Goal: Task Accomplishment & Management: Use online tool/utility

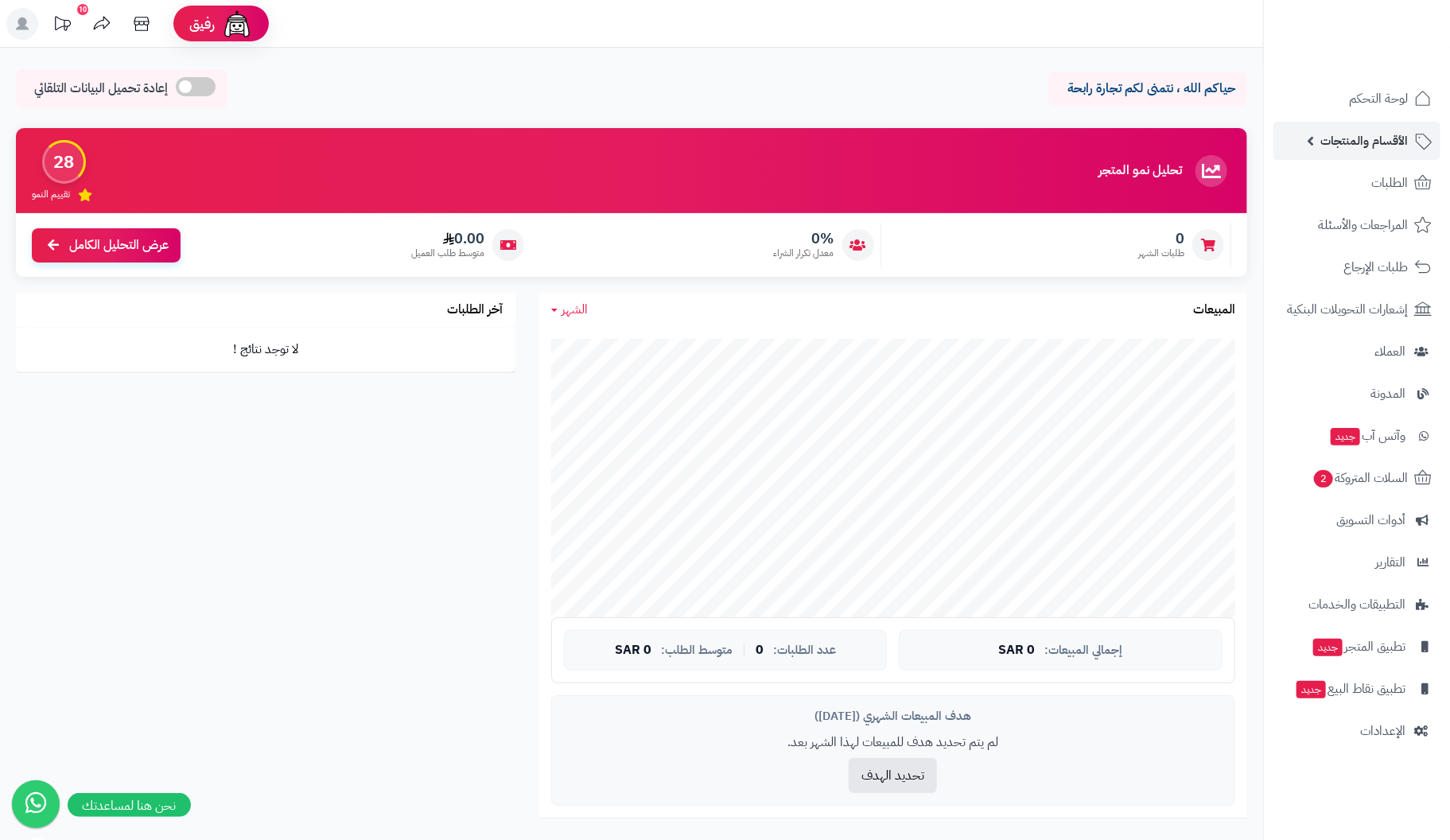
click at [1383, 142] on span "الأقسام والمنتجات" at bounding box center [1364, 140] width 88 height 22
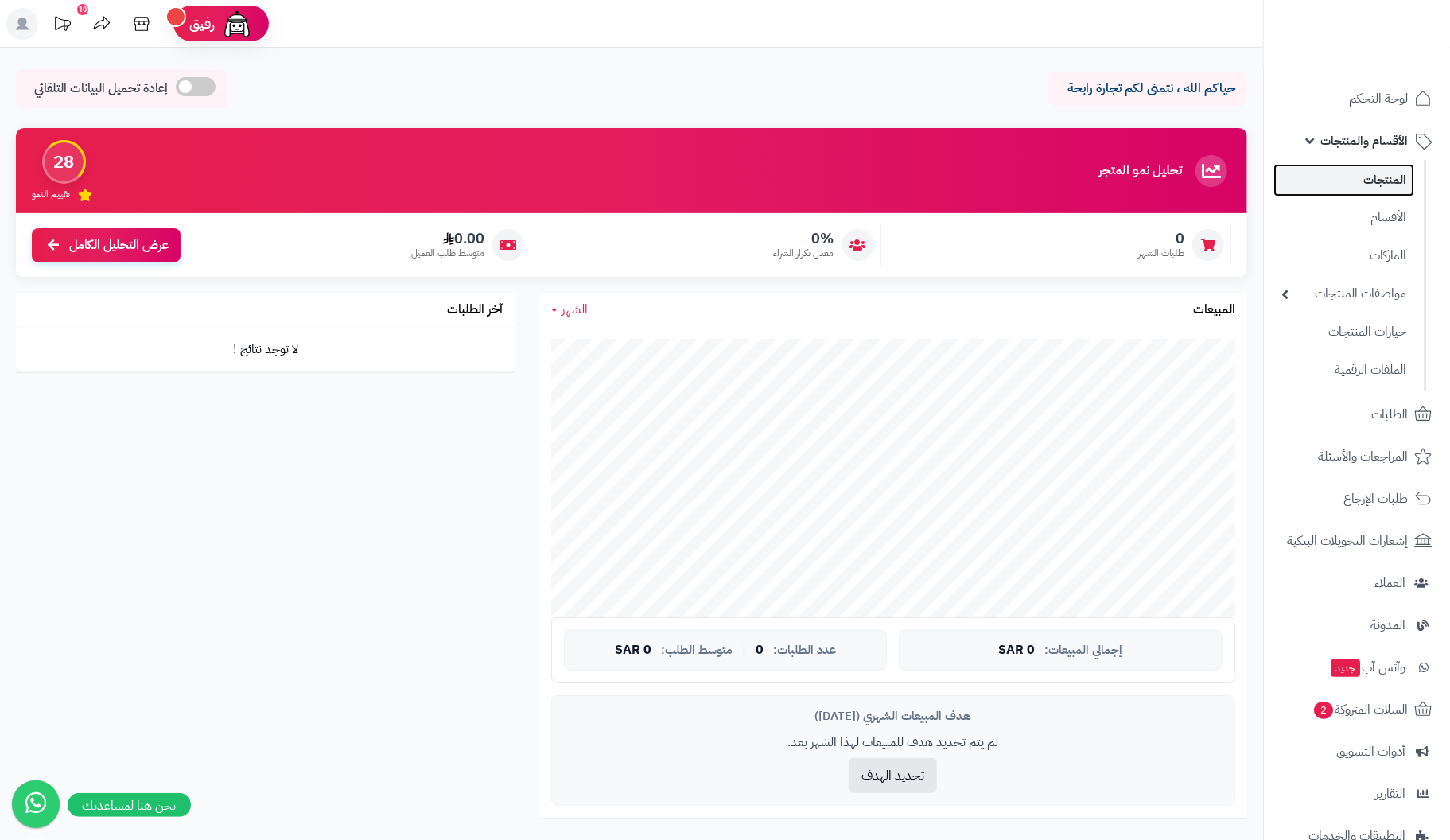
click at [1384, 183] on link "المنتجات" at bounding box center [1344, 181] width 141 height 33
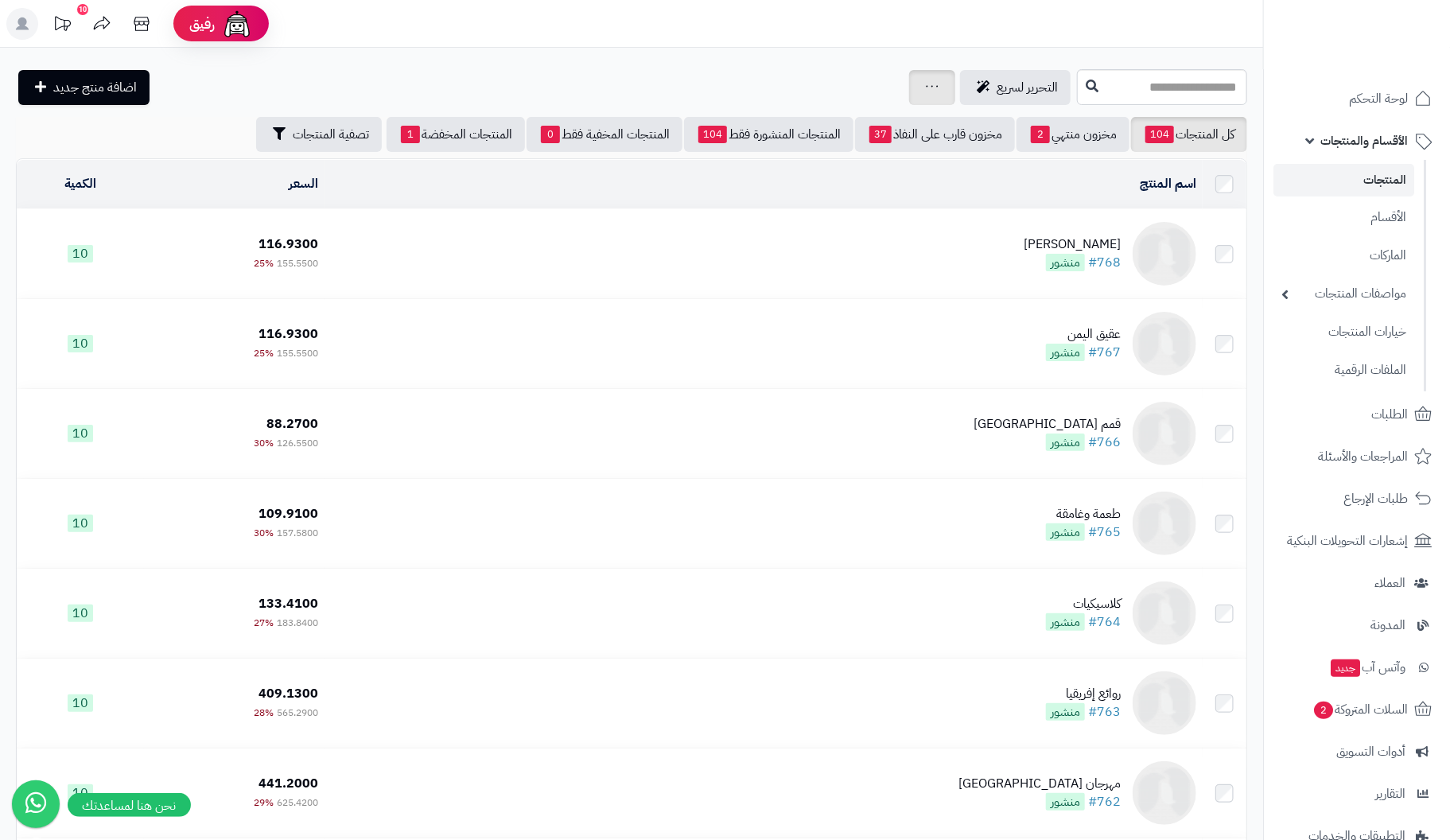
click at [926, 91] on link at bounding box center [933, 87] width 13 height 19
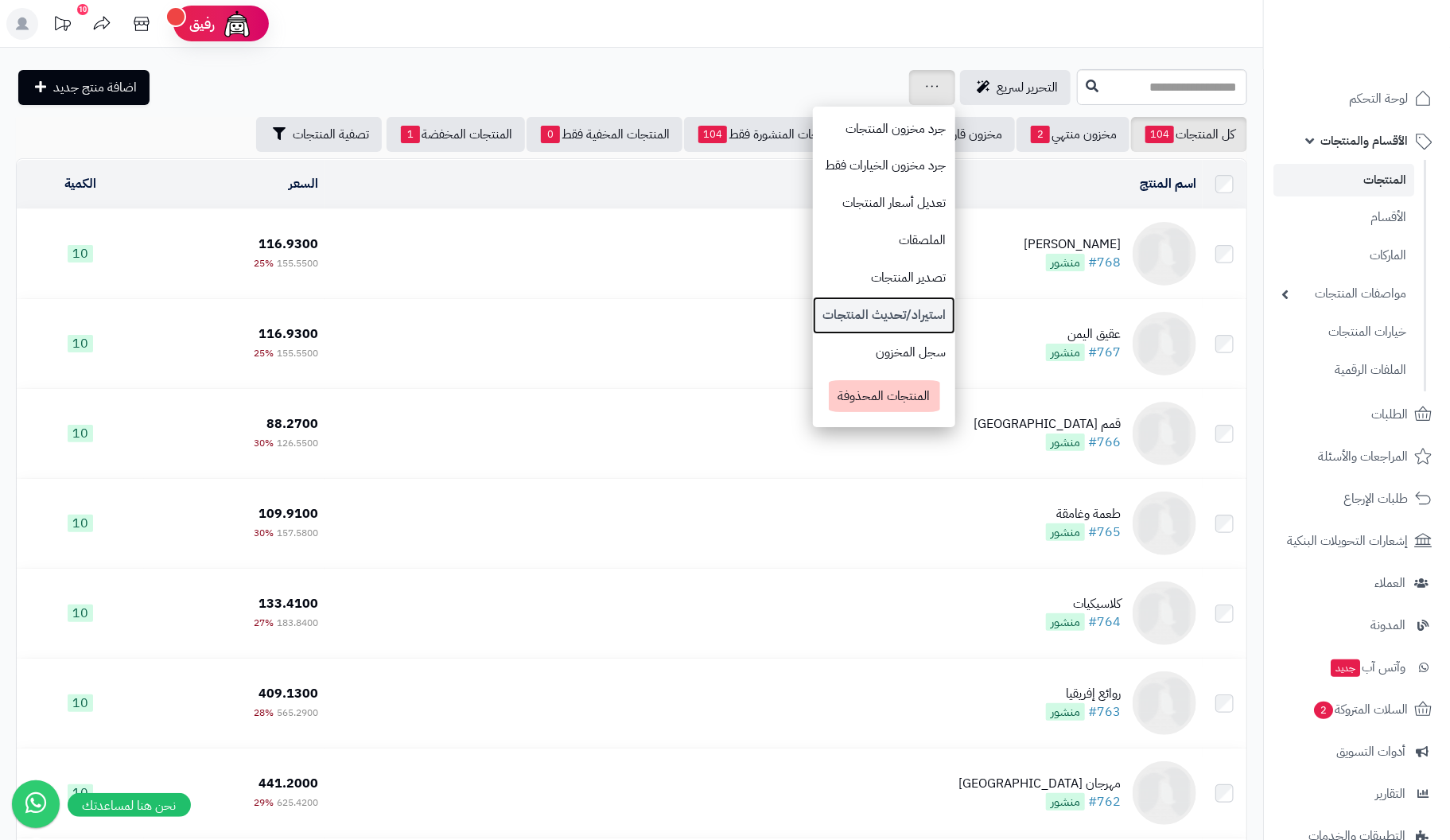
click at [813, 309] on link "استيراد/تحديث المنتجات" at bounding box center [884, 315] width 142 height 37
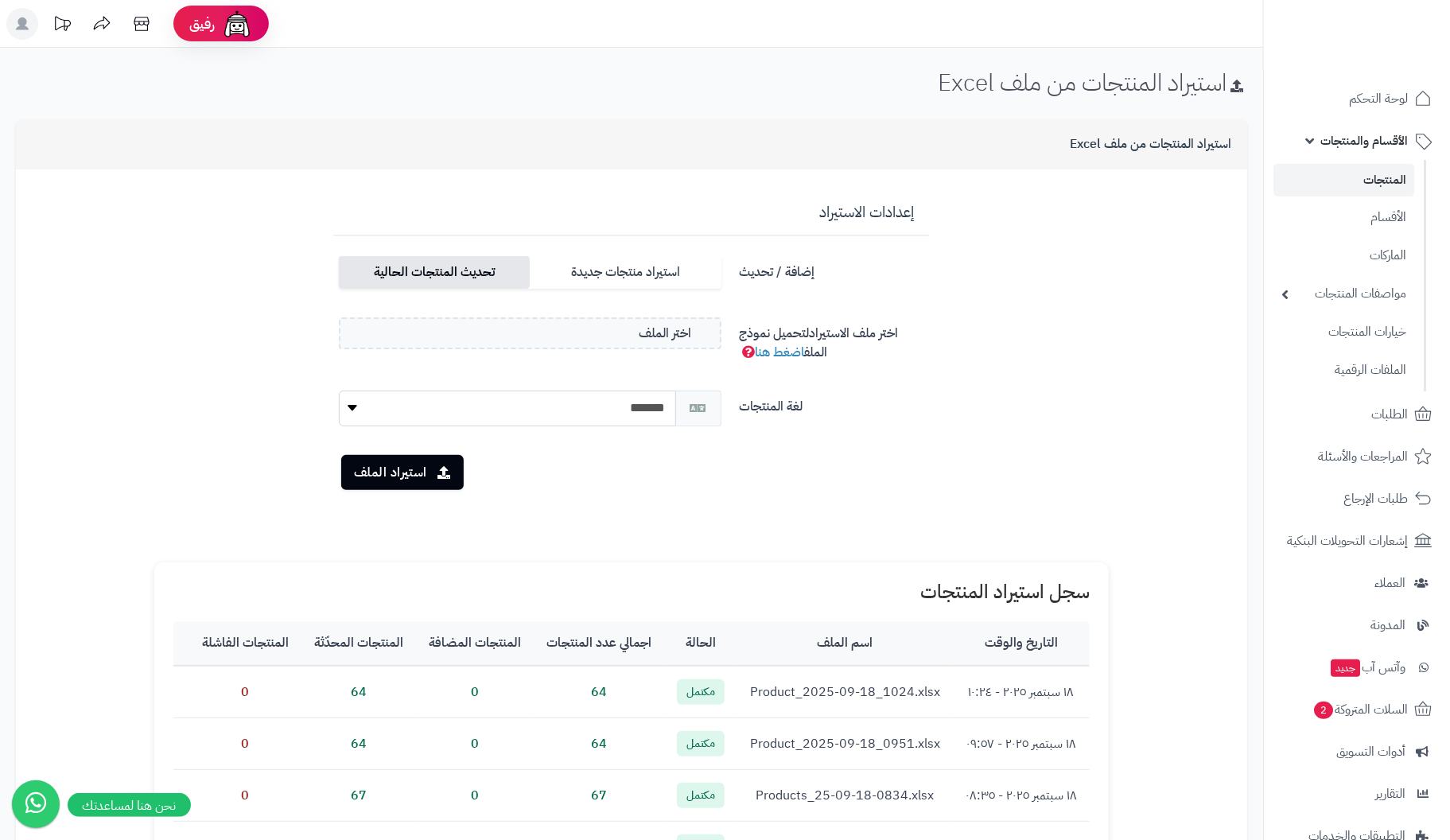
click at [475, 278] on label "تحديث المنتجات الحالية" at bounding box center [433, 273] width 191 height 33
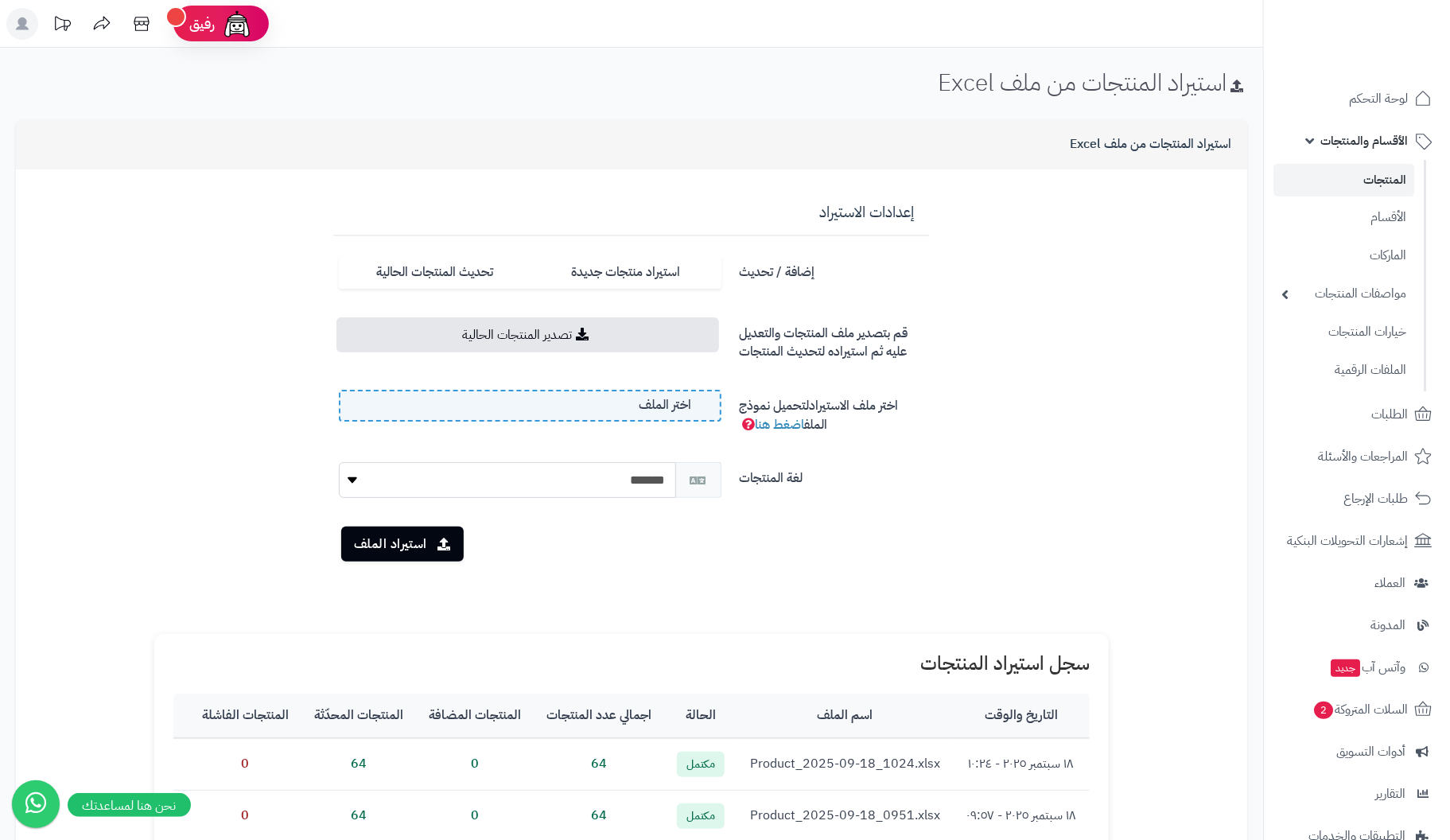
click at [554, 400] on label "اختر الملف" at bounding box center [529, 405] width 382 height 32
click at [0, 0] on input "اختر الملف" at bounding box center [0, 0] width 0 height 0
click at [403, 543] on button "استيراد الملف" at bounding box center [402, 543] width 122 height 35
